Goal: Information Seeking & Learning: Learn about a topic

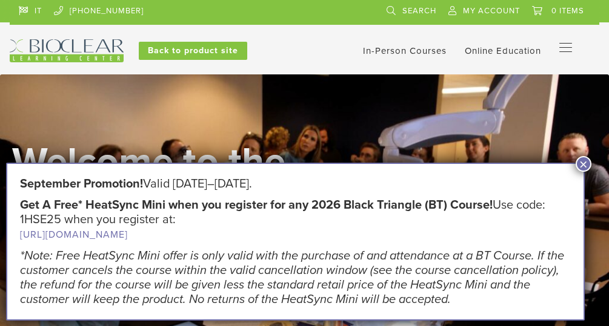
scroll to position [25, 0]
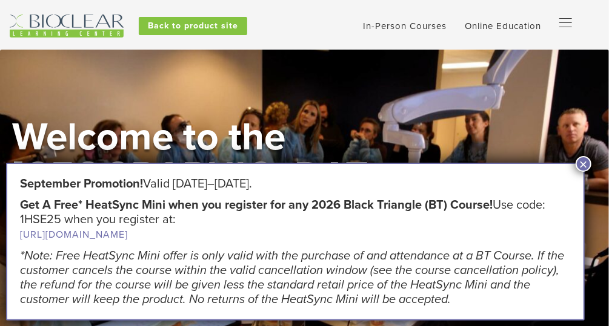
click at [582, 161] on button "×" at bounding box center [583, 164] width 16 height 16
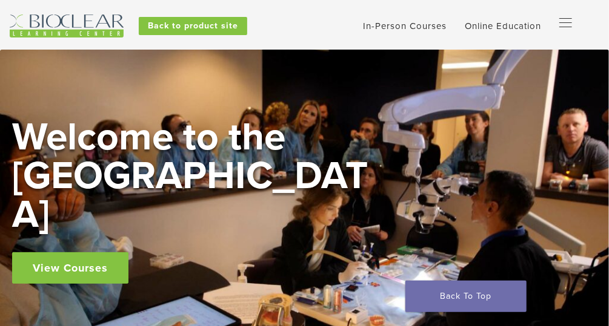
click at [563, 17] on button "Primary Navigation" at bounding box center [561, 24] width 24 height 18
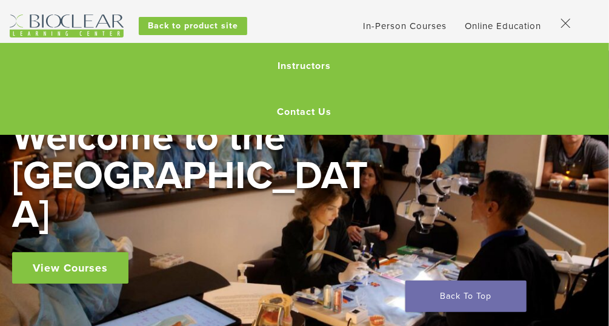
click at [389, 158] on div "Welcome to the [GEOGRAPHIC_DATA] View Courses" at bounding box center [304, 201] width 584 height 166
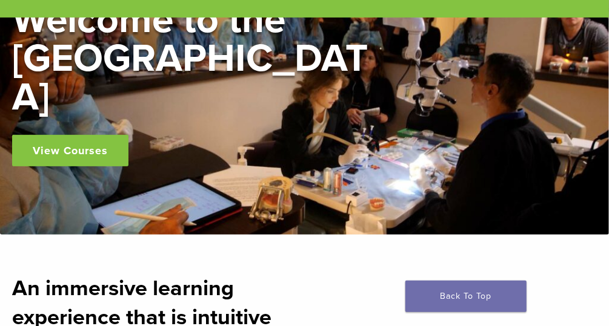
scroll to position [139, 0]
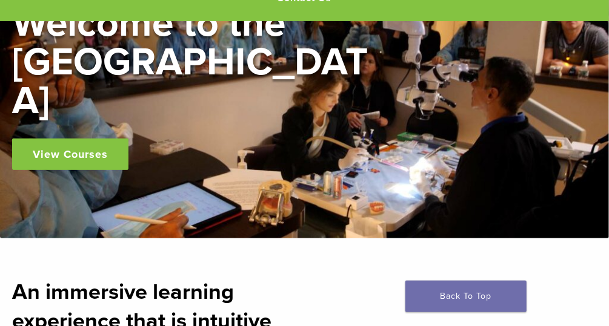
click at [99, 139] on link "View Courses" at bounding box center [70, 154] width 116 height 31
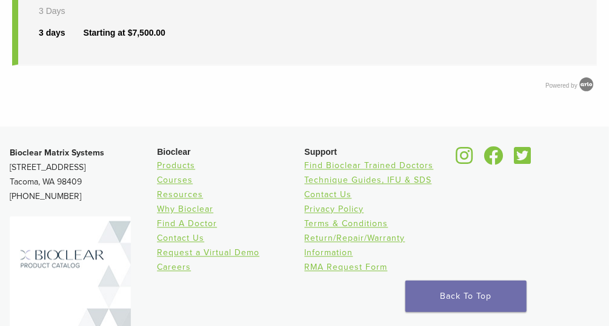
scroll to position [813, 0]
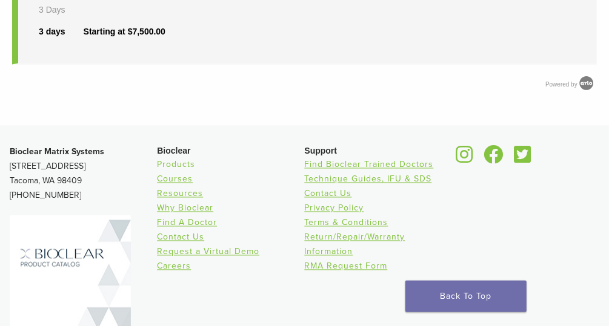
click at [171, 164] on link "Products" at bounding box center [176, 165] width 38 height 10
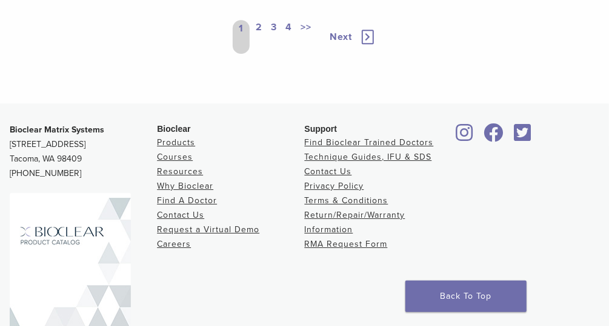
scroll to position [1548, 0]
